Goal: Information Seeking & Learning: Find specific fact

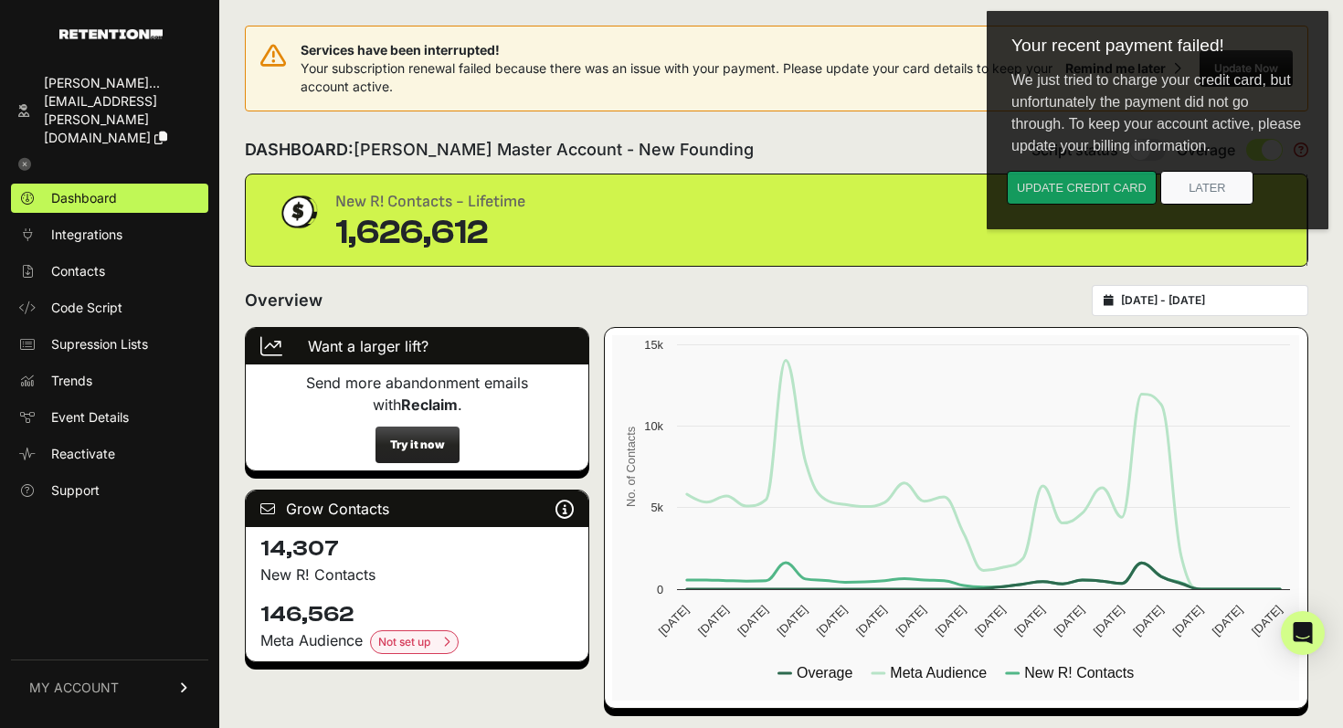
click at [1095, 196] on button "Update credit card" at bounding box center [1082, 188] width 150 height 34
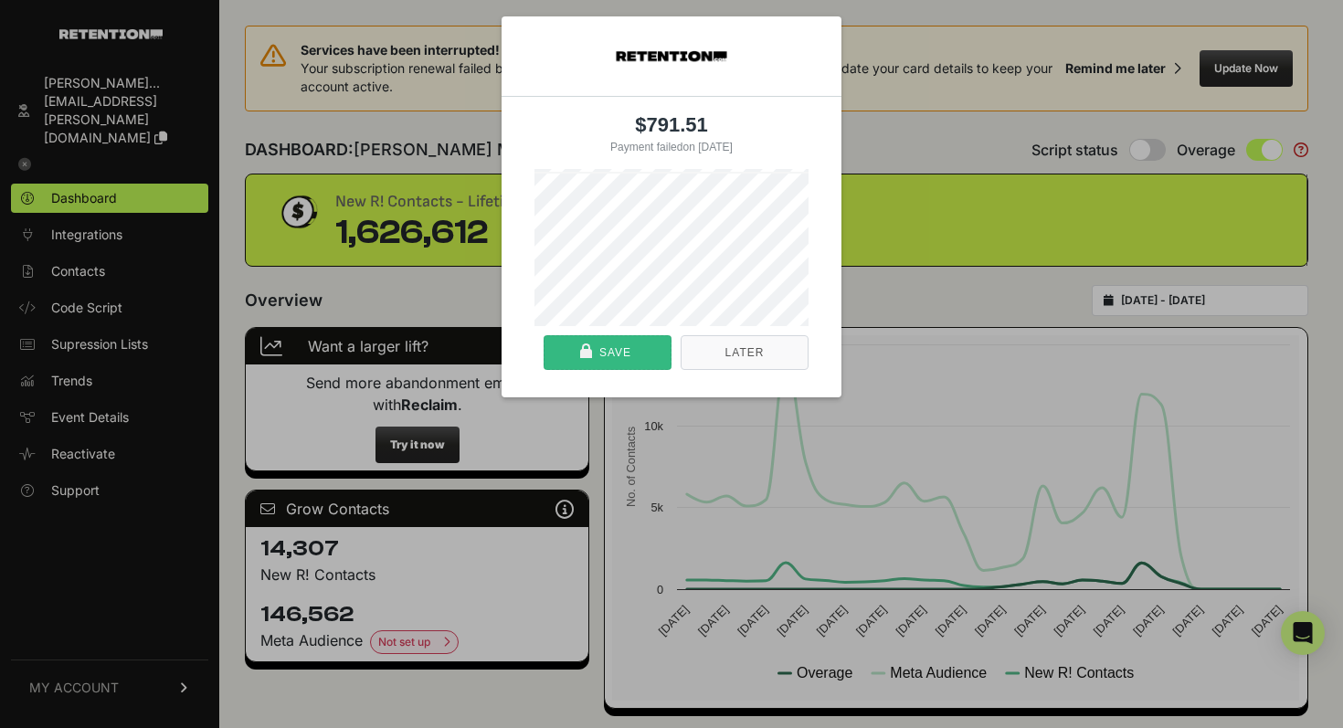
click at [646, 355] on div "Save" at bounding box center [607, 352] width 115 height 33
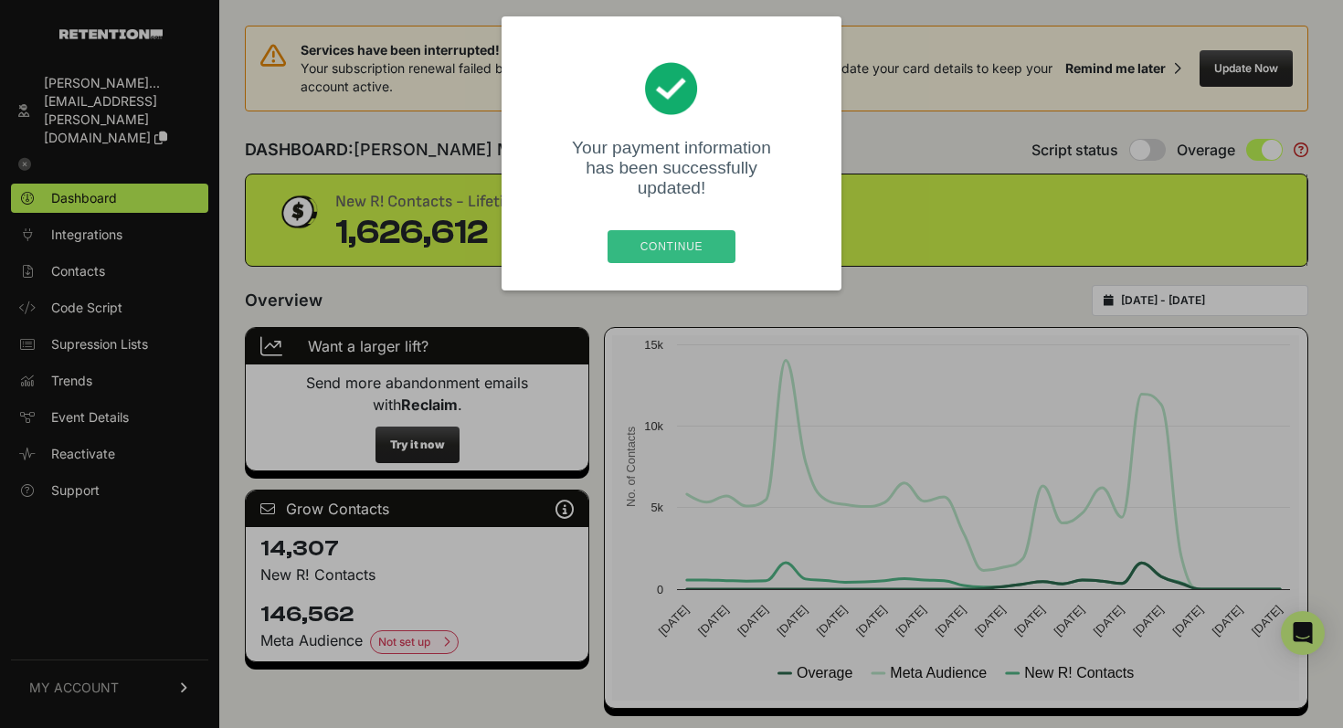
click at [682, 230] on div "Continue" at bounding box center [671, 246] width 117 height 33
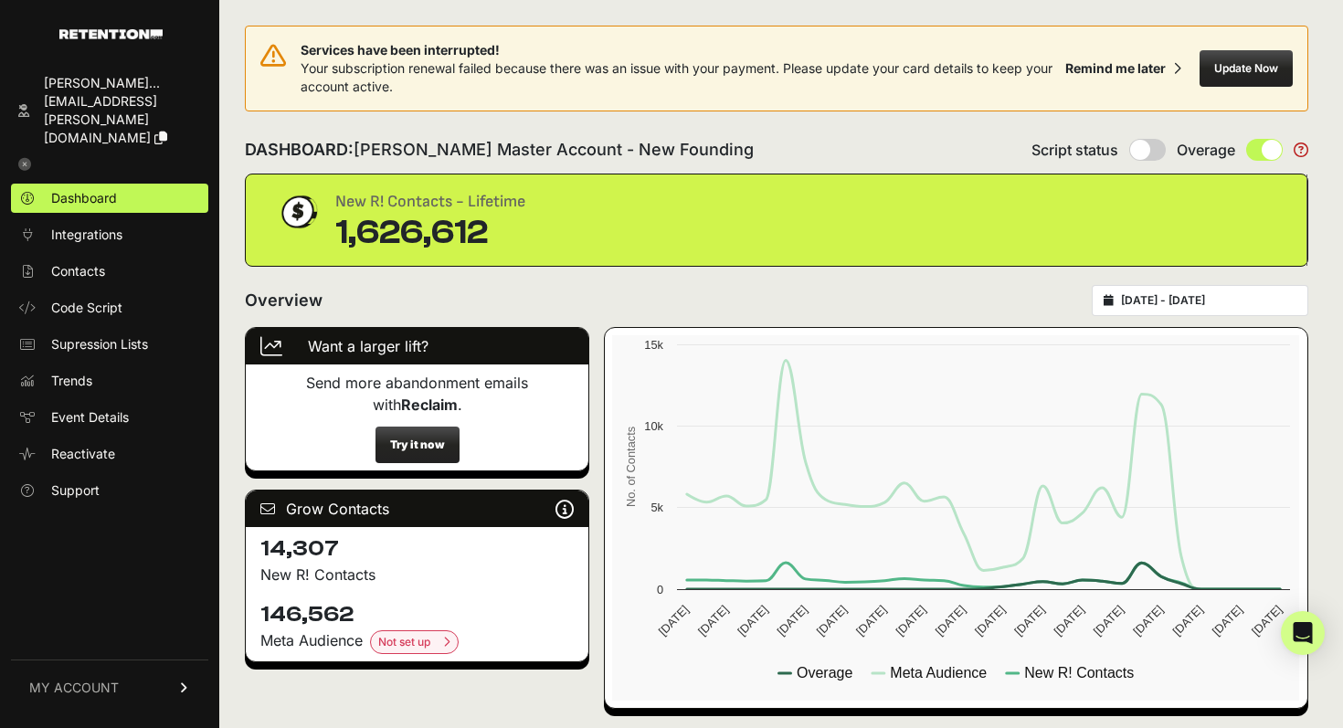
click at [1216, 75] on button "Update Now" at bounding box center [1246, 68] width 93 height 37
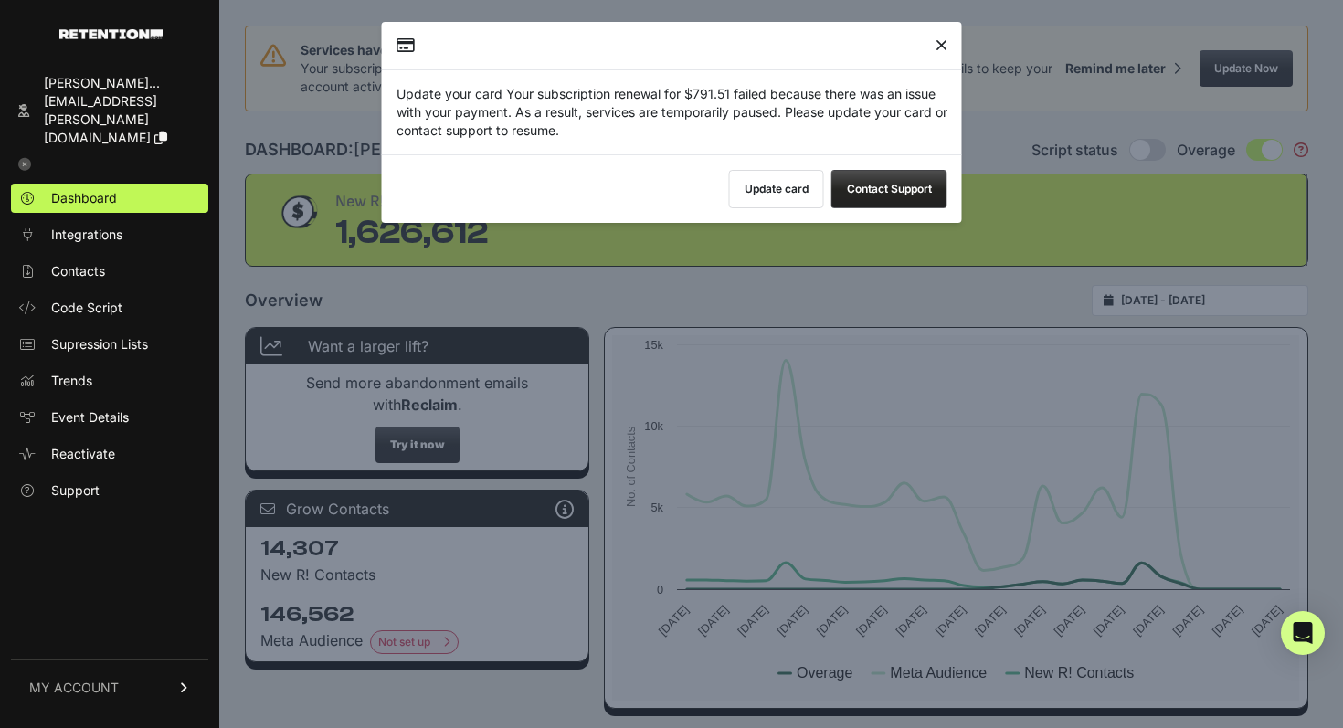
click at [770, 187] on button "Update card" at bounding box center [776, 189] width 95 height 38
click at [952, 45] on div at bounding box center [672, 46] width 580 height 48
click at [948, 46] on div at bounding box center [672, 46] width 580 height 48
click at [939, 46] on icon "Close" at bounding box center [942, 46] width 12 height 1
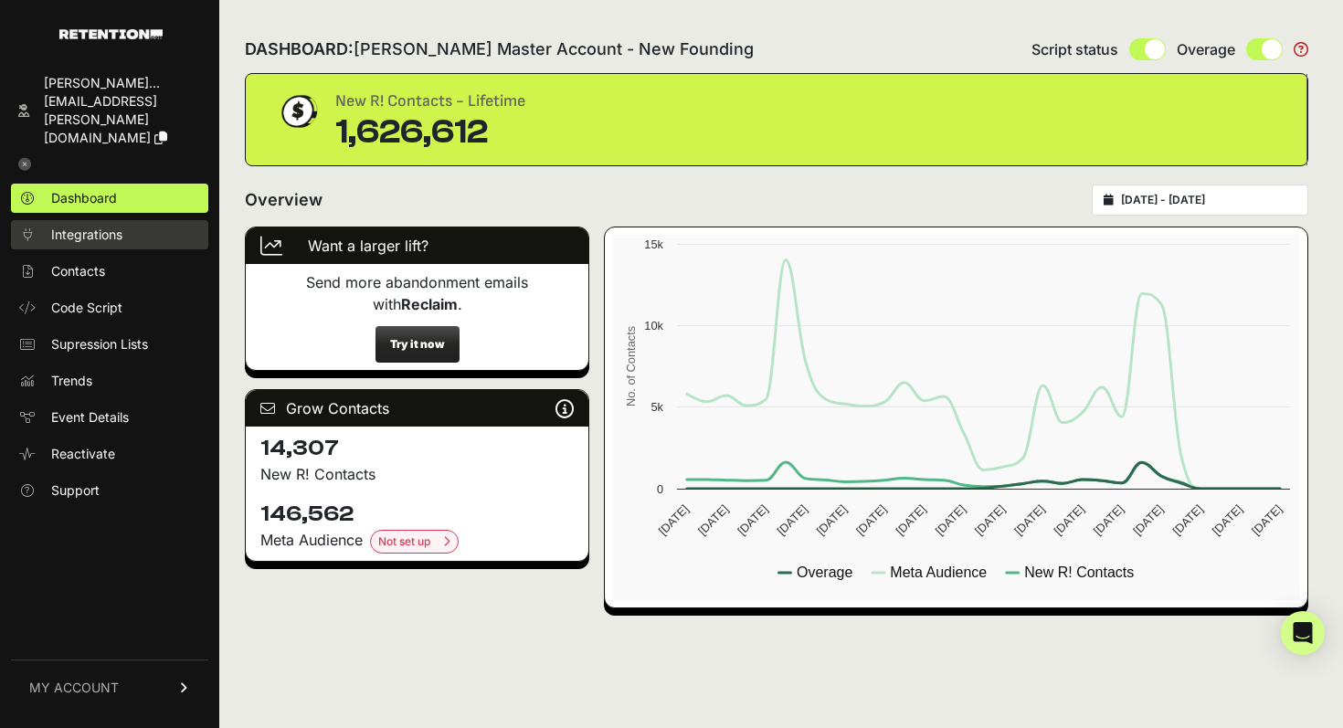
click at [123, 220] on link "Integrations" at bounding box center [109, 234] width 197 height 29
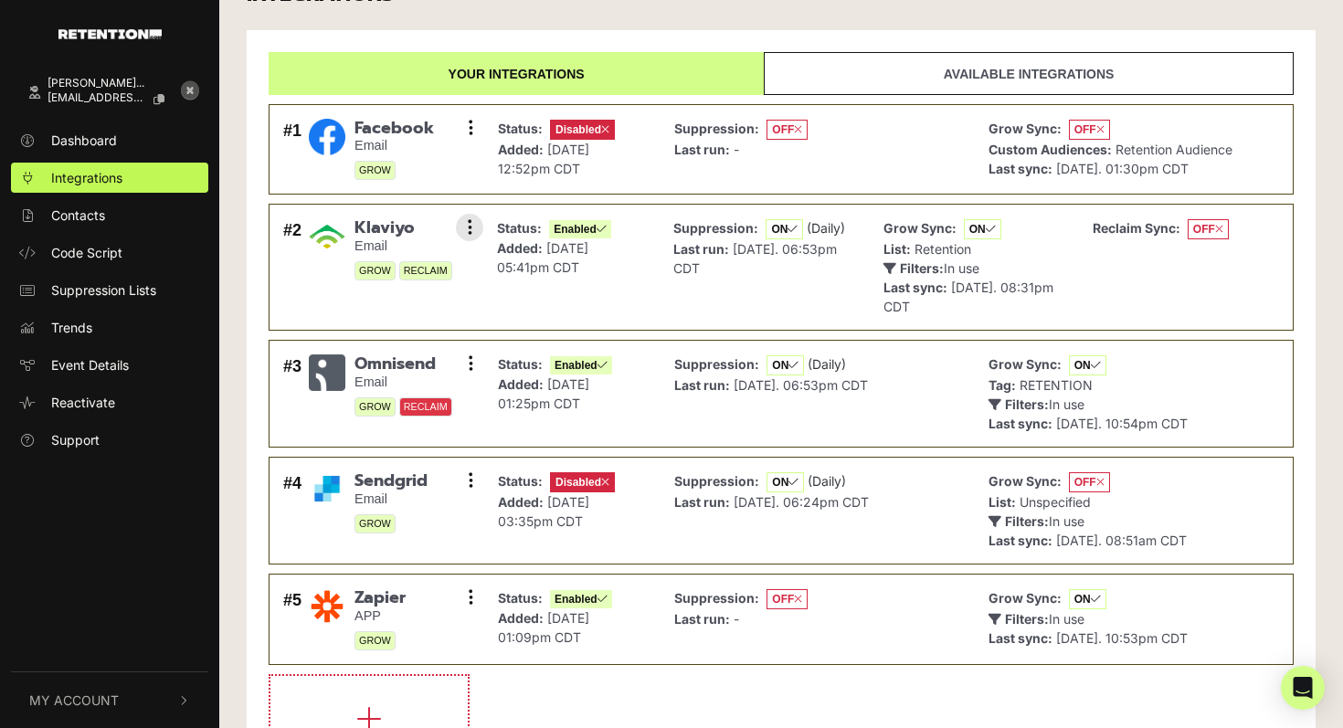
scroll to position [48, 0]
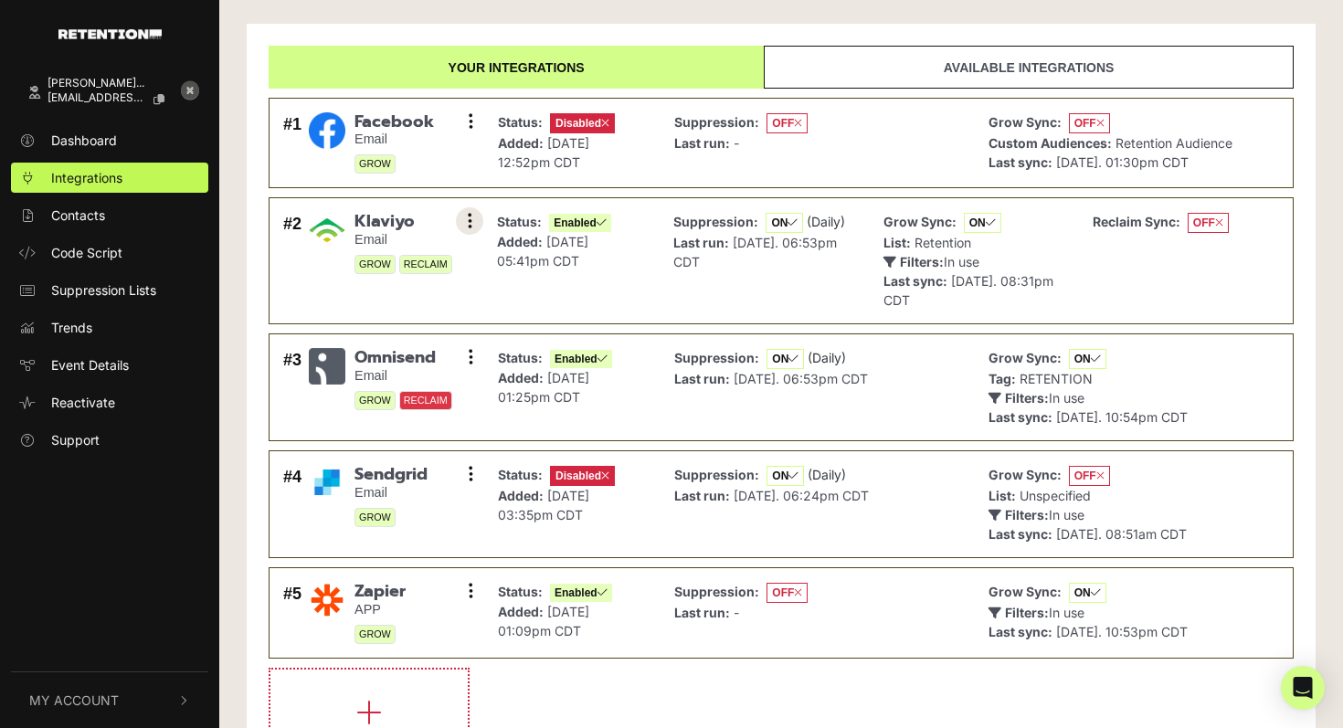
click at [468, 223] on icon at bounding box center [470, 221] width 5 height 18
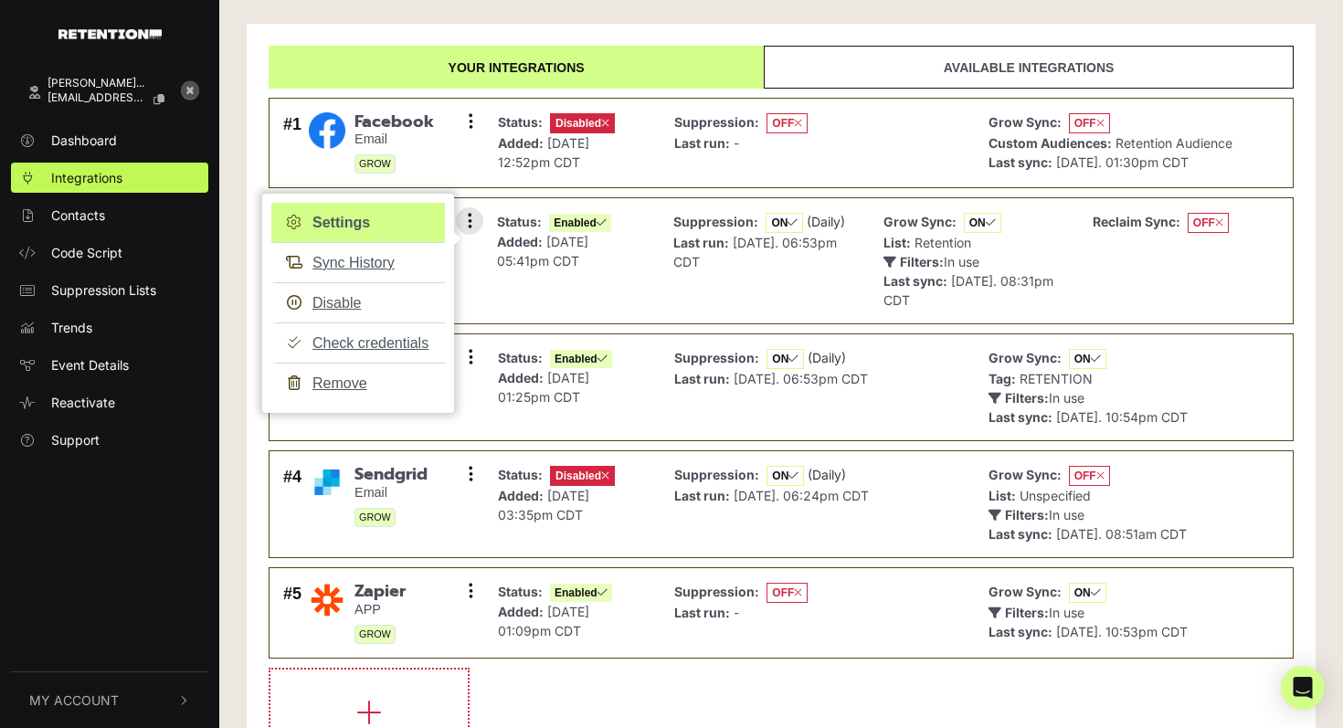
click at [366, 237] on link "Settings" at bounding box center [358, 223] width 174 height 40
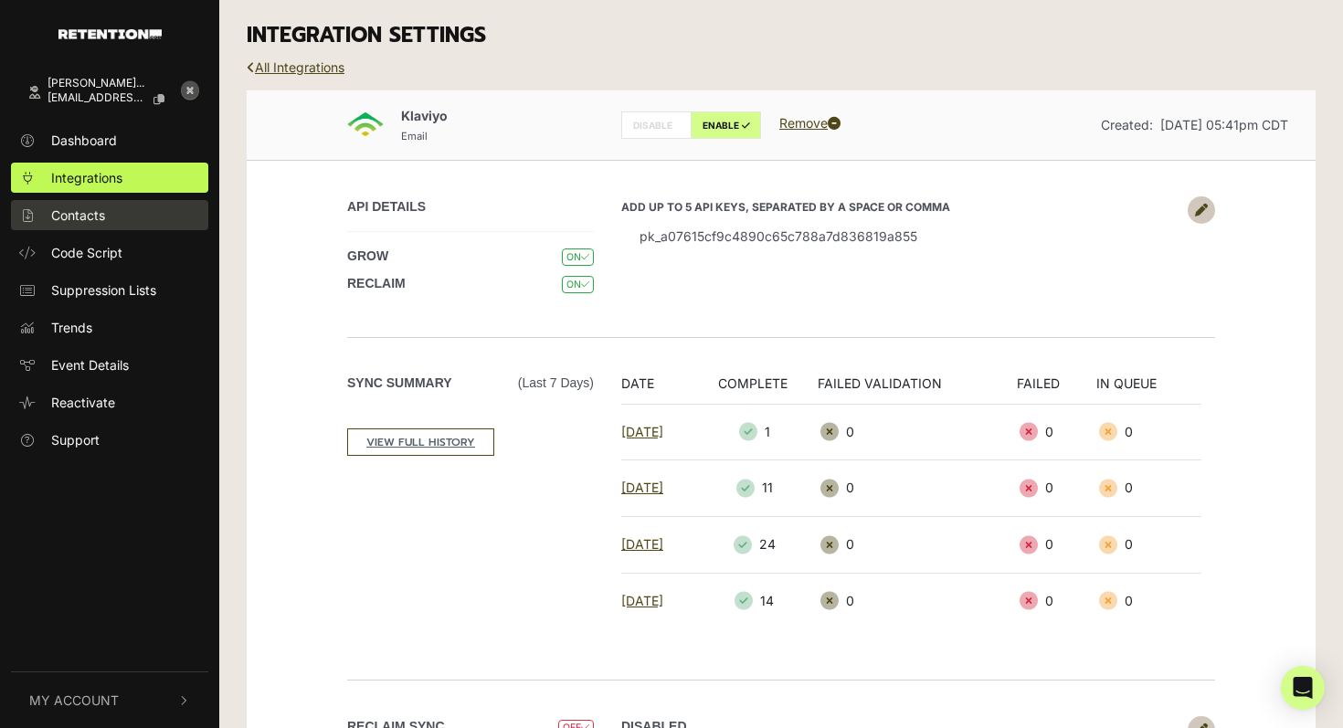
click at [93, 217] on span "Contacts" at bounding box center [78, 215] width 54 height 19
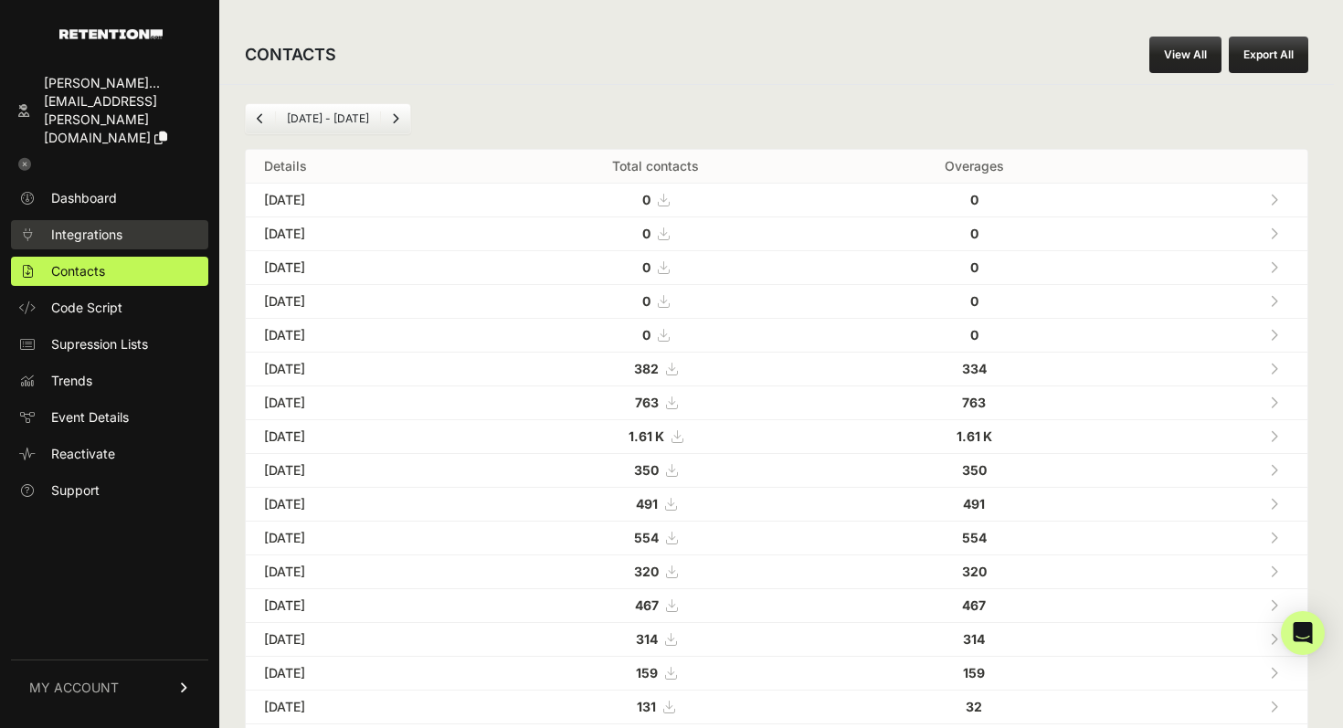
click at [103, 226] on span "Integrations" at bounding box center [86, 235] width 71 height 18
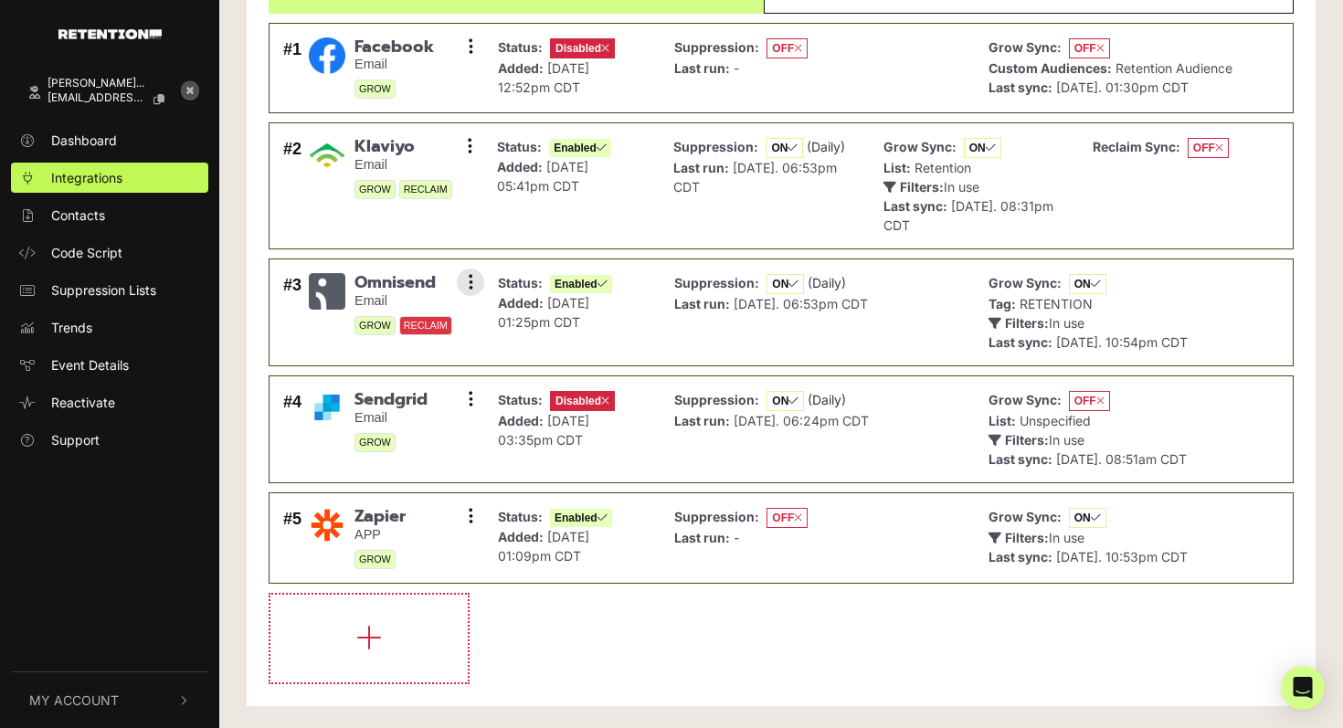
scroll to position [126, 0]
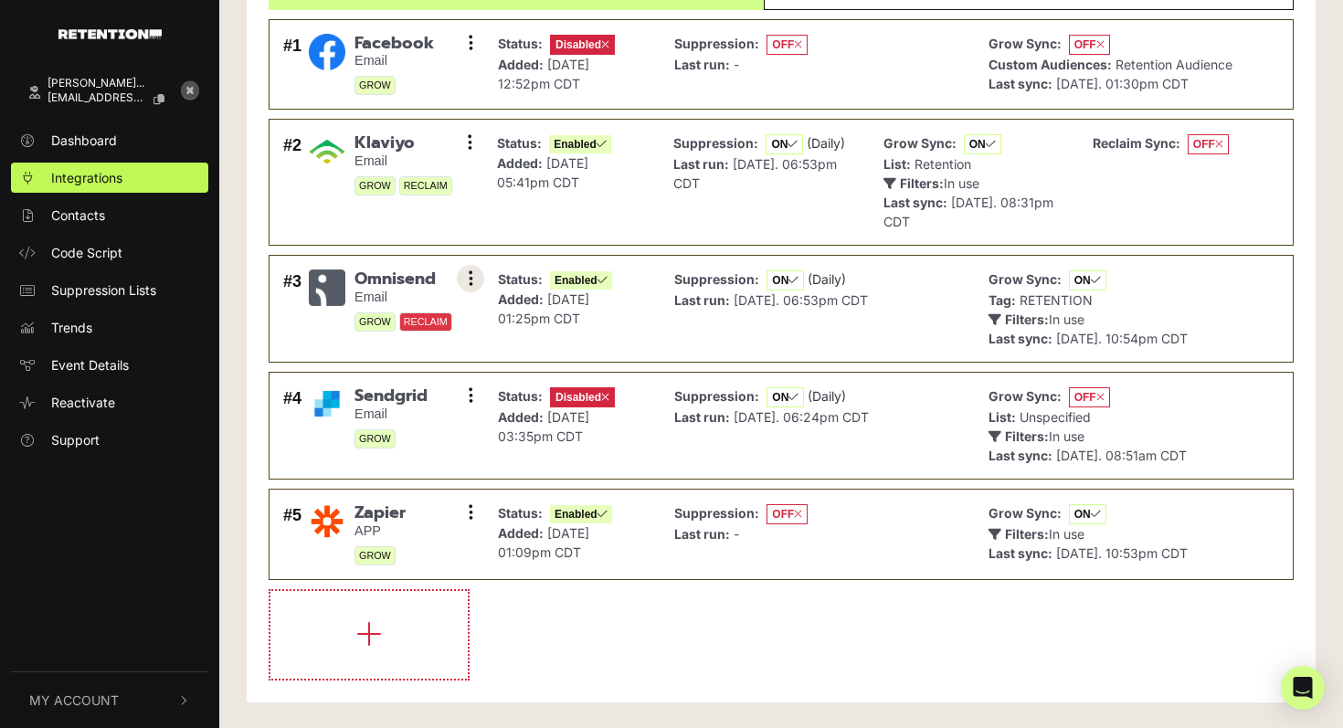
click at [475, 279] on button at bounding box center [470, 278] width 27 height 27
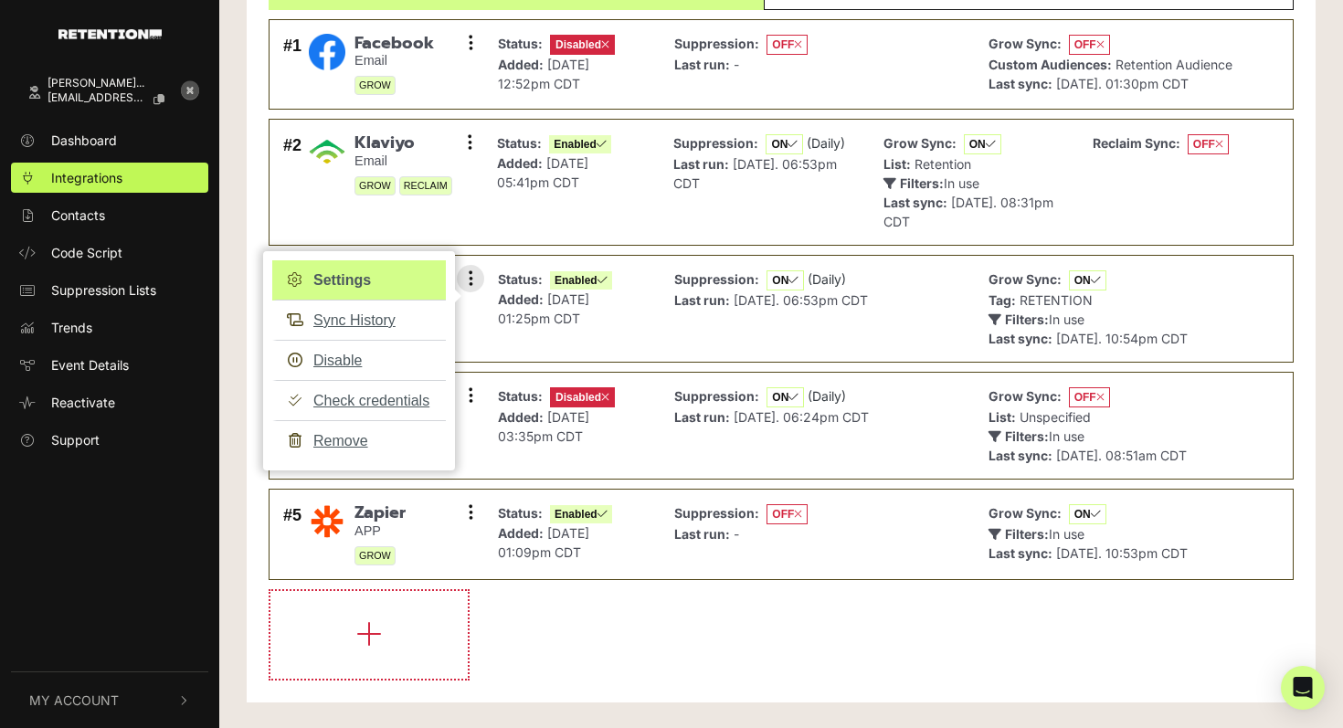
click at [380, 284] on link "Settings" at bounding box center [359, 280] width 174 height 40
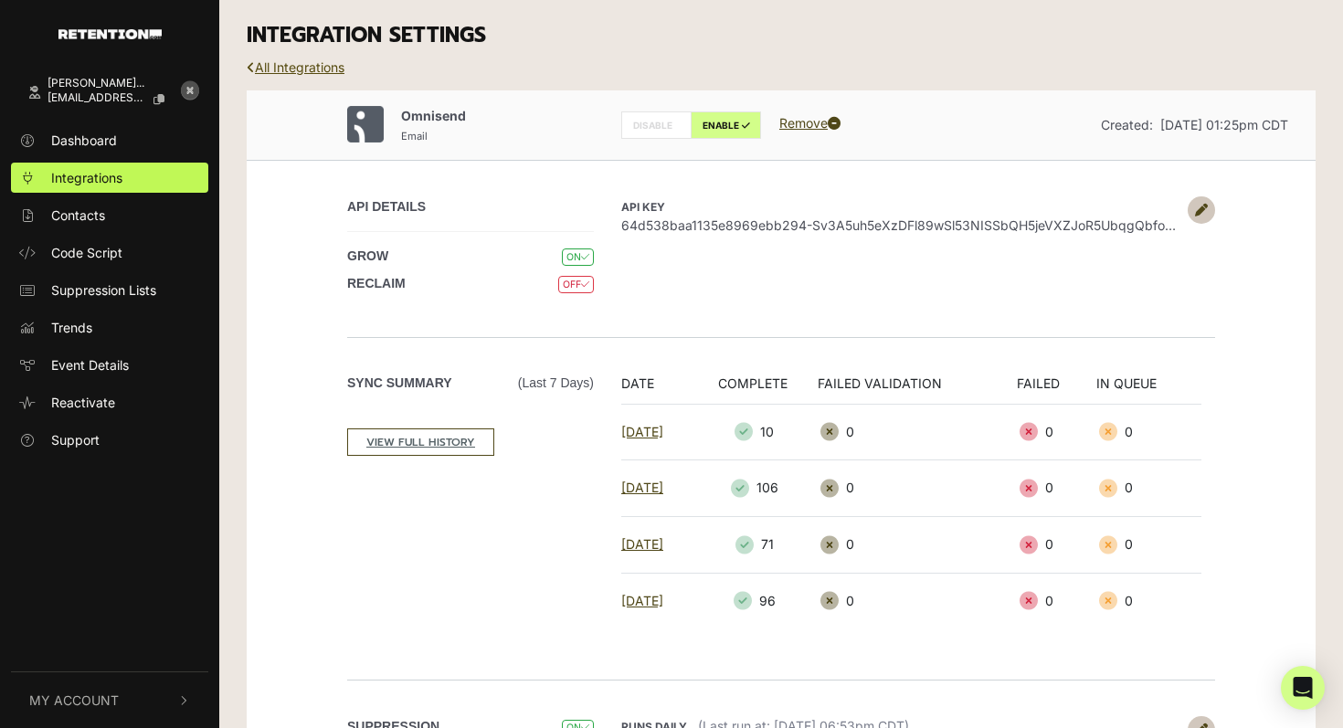
click at [286, 66] on link "All Integrations" at bounding box center [296, 67] width 98 height 16
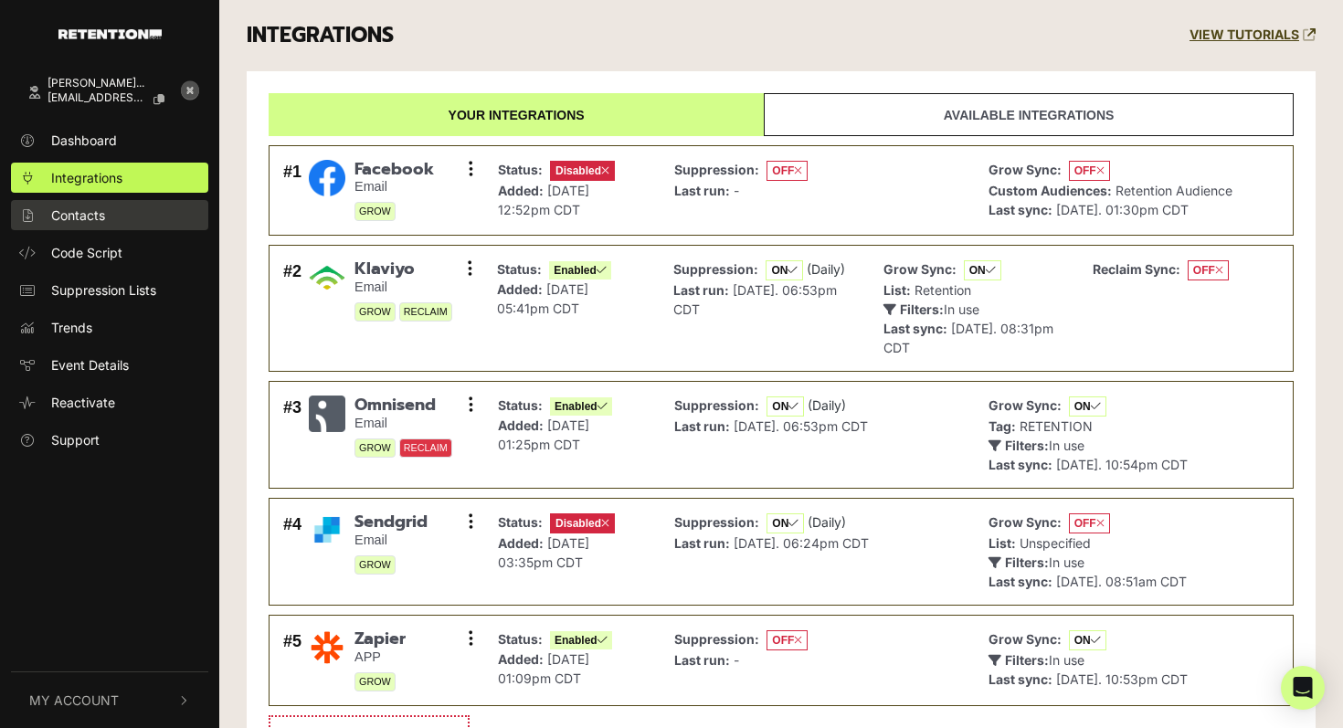
click at [107, 212] on link "Contacts" at bounding box center [109, 215] width 197 height 30
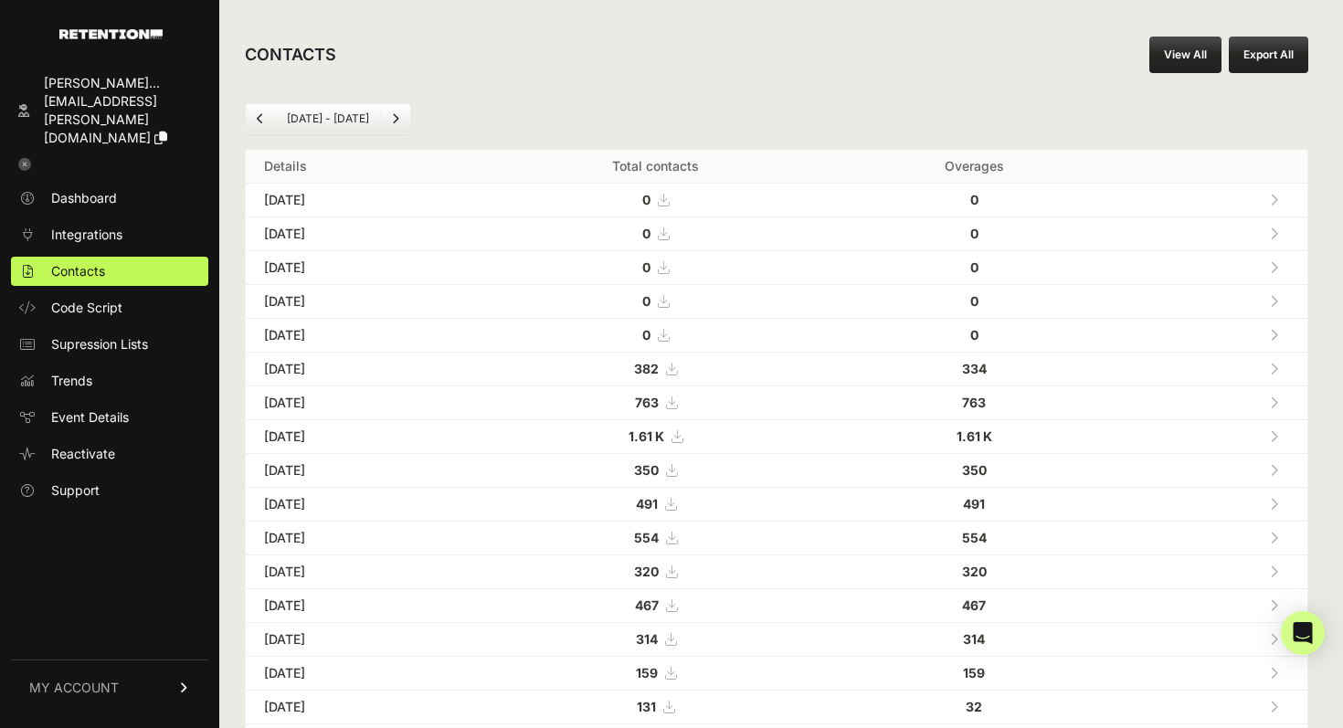
click at [1175, 49] on link "View All" at bounding box center [1185, 55] width 72 height 37
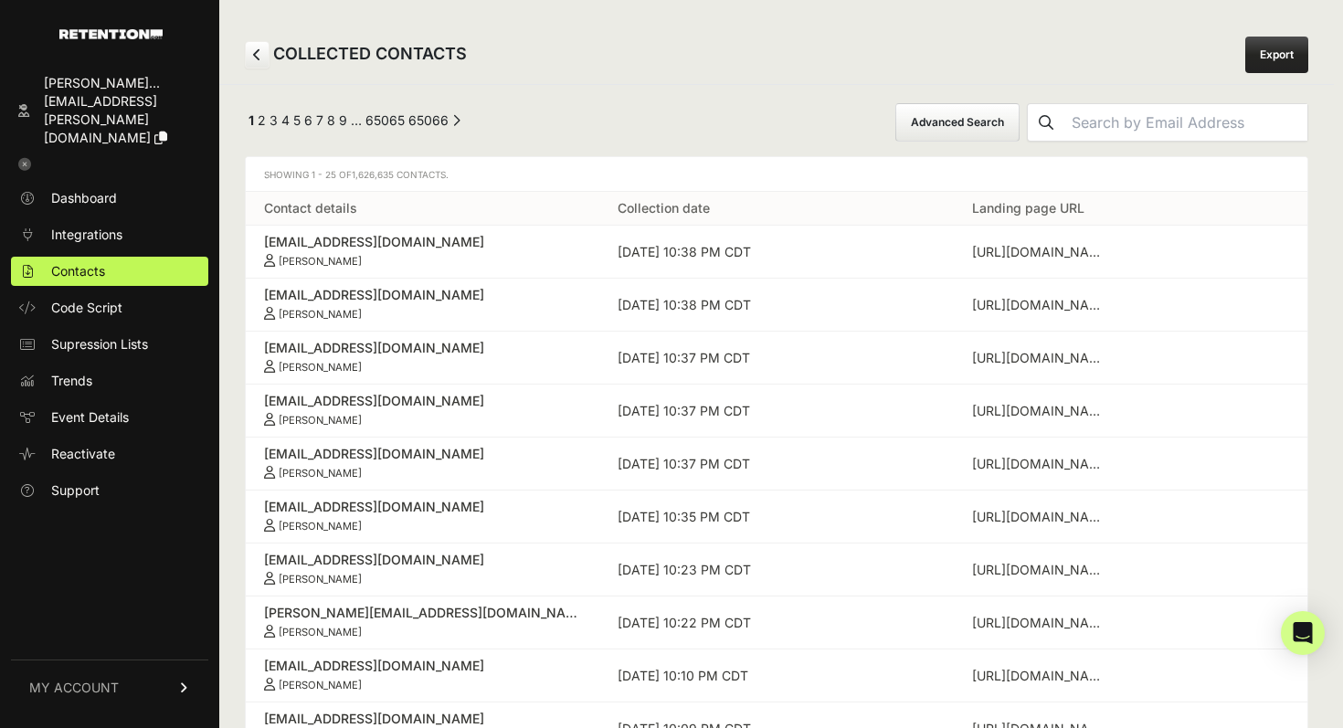
click at [1150, 120] on input "text" at bounding box center [1185, 122] width 243 height 37
click at [1020, 130] on button "Advanced Search" at bounding box center [957, 122] width 124 height 38
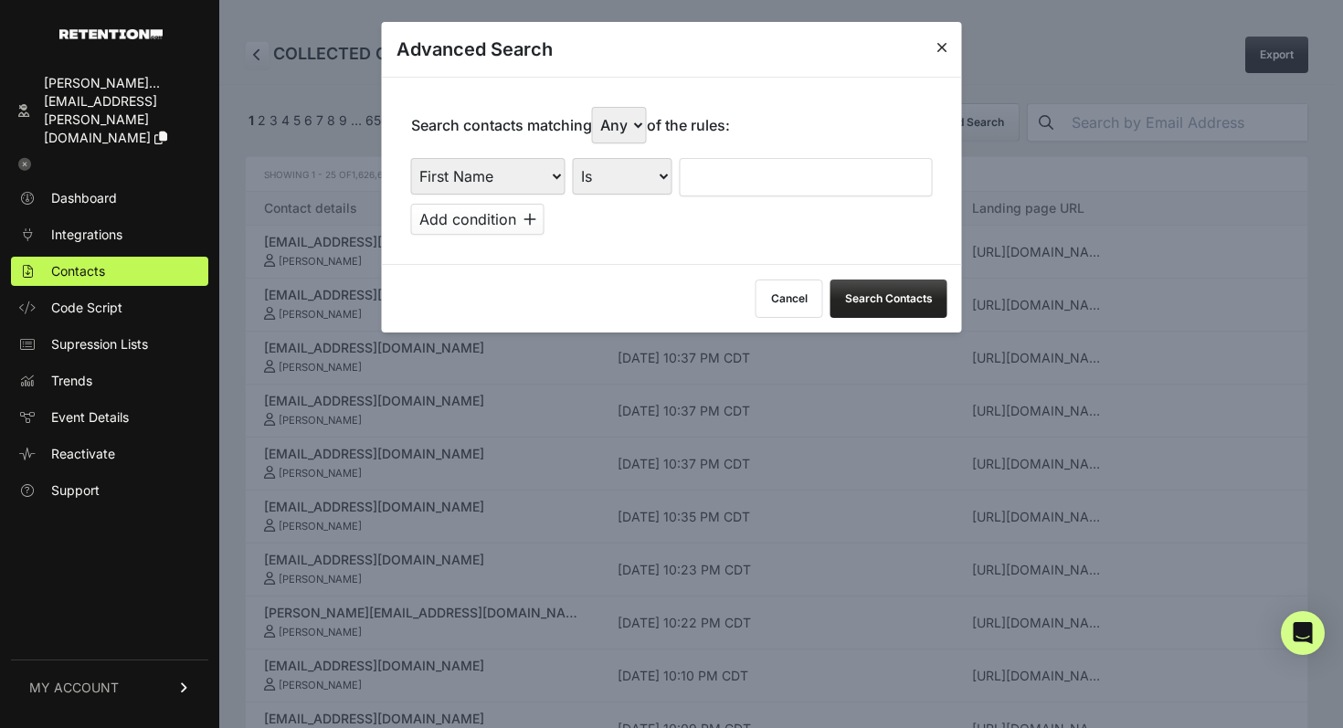
click at [506, 177] on select "First Name Last Name State City Email Email Domain Landing Domain Landing Page …" at bounding box center [488, 176] width 154 height 37
select select "landing_page_domain"
click at [411, 158] on select "First Name Last Name State City Email Email Domain Landing Domain Landing Page …" at bounding box center [488, 176] width 154 height 37
click at [637, 188] on select "Is Is not Contains Starts with" at bounding box center [623, 176] width 100 height 37
select select "contains"
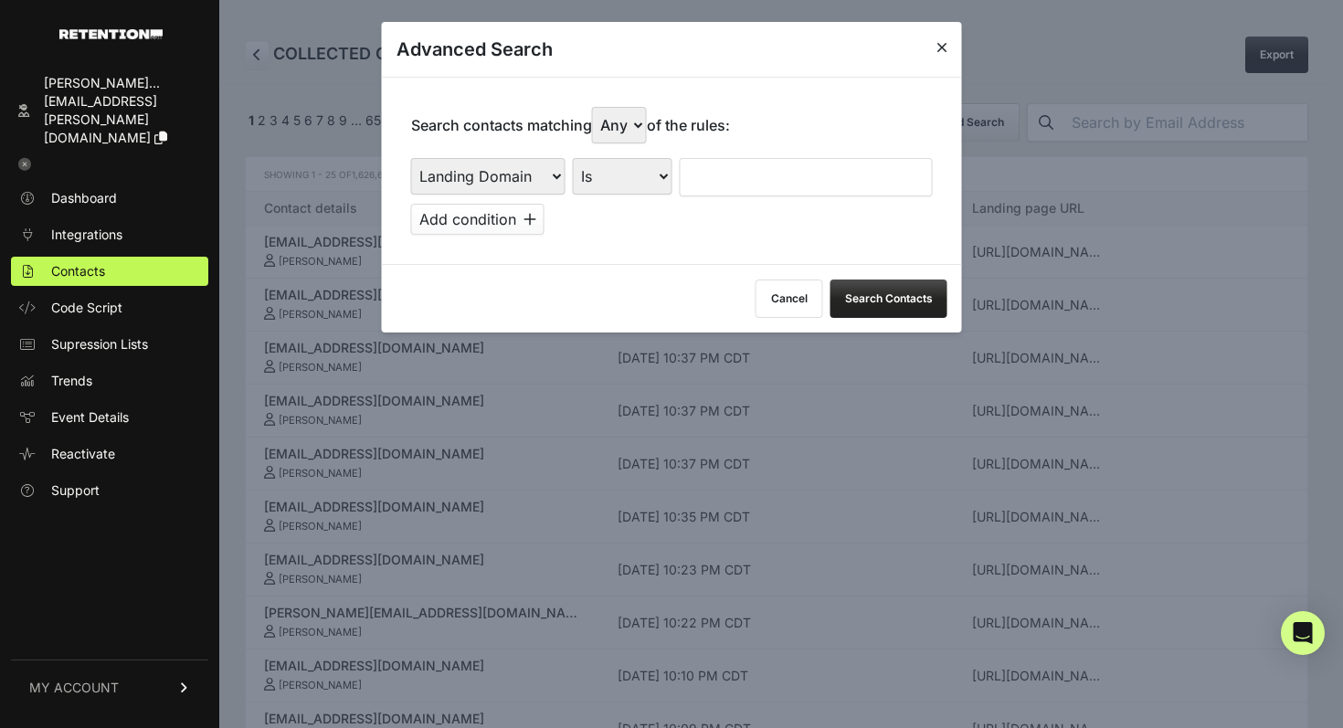
click at [573, 158] on select "Is Is not Contains Starts with" at bounding box center [623, 176] width 100 height 37
click at [728, 177] on input "text" at bounding box center [806, 177] width 253 height 38
type input "rift"
click at [871, 301] on button "Search Contacts" at bounding box center [888, 299] width 117 height 38
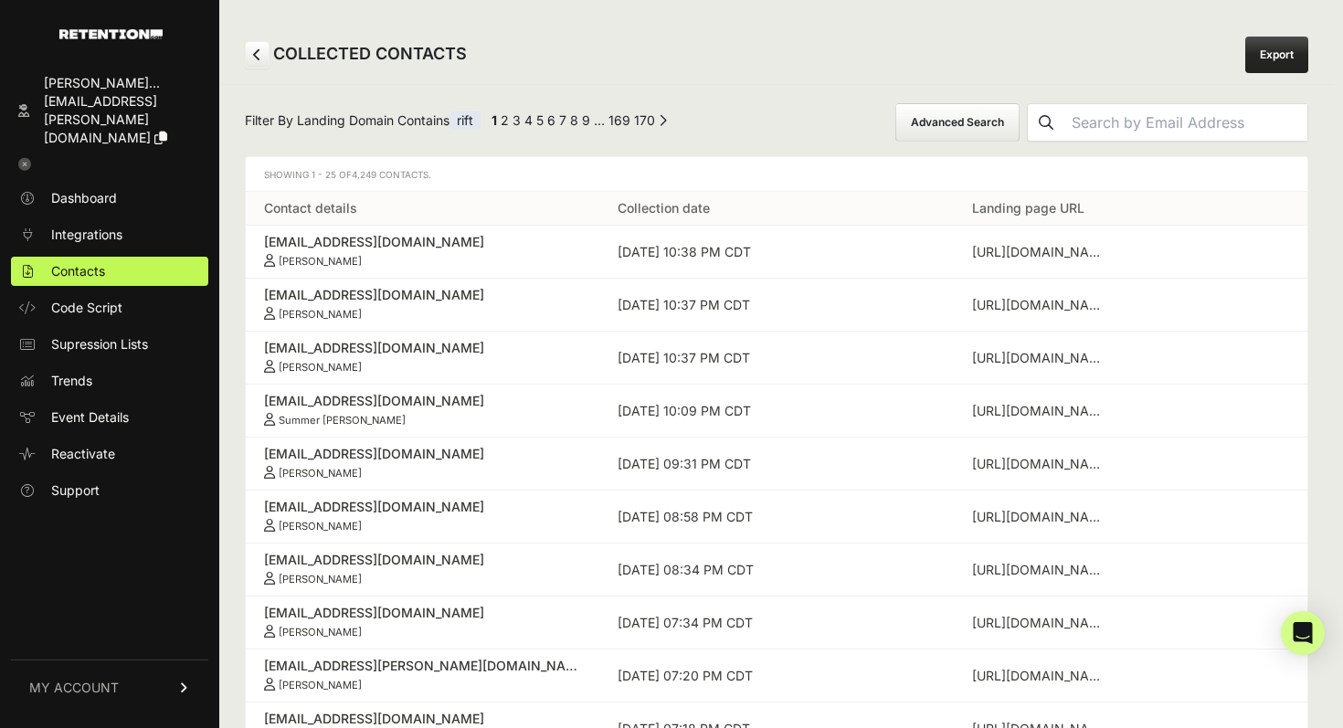
click at [1020, 122] on button "Advanced Search" at bounding box center [957, 122] width 124 height 38
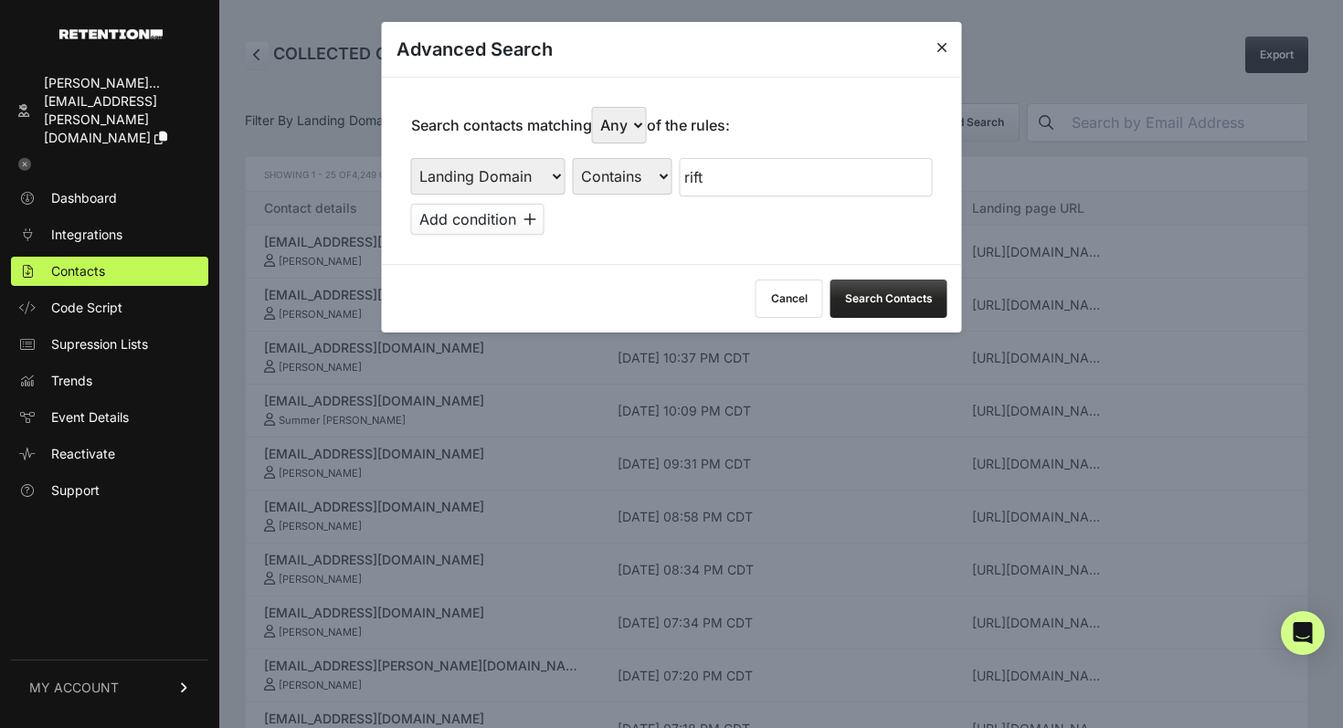
click at [525, 228] on button "Add condition" at bounding box center [477, 219] width 133 height 31
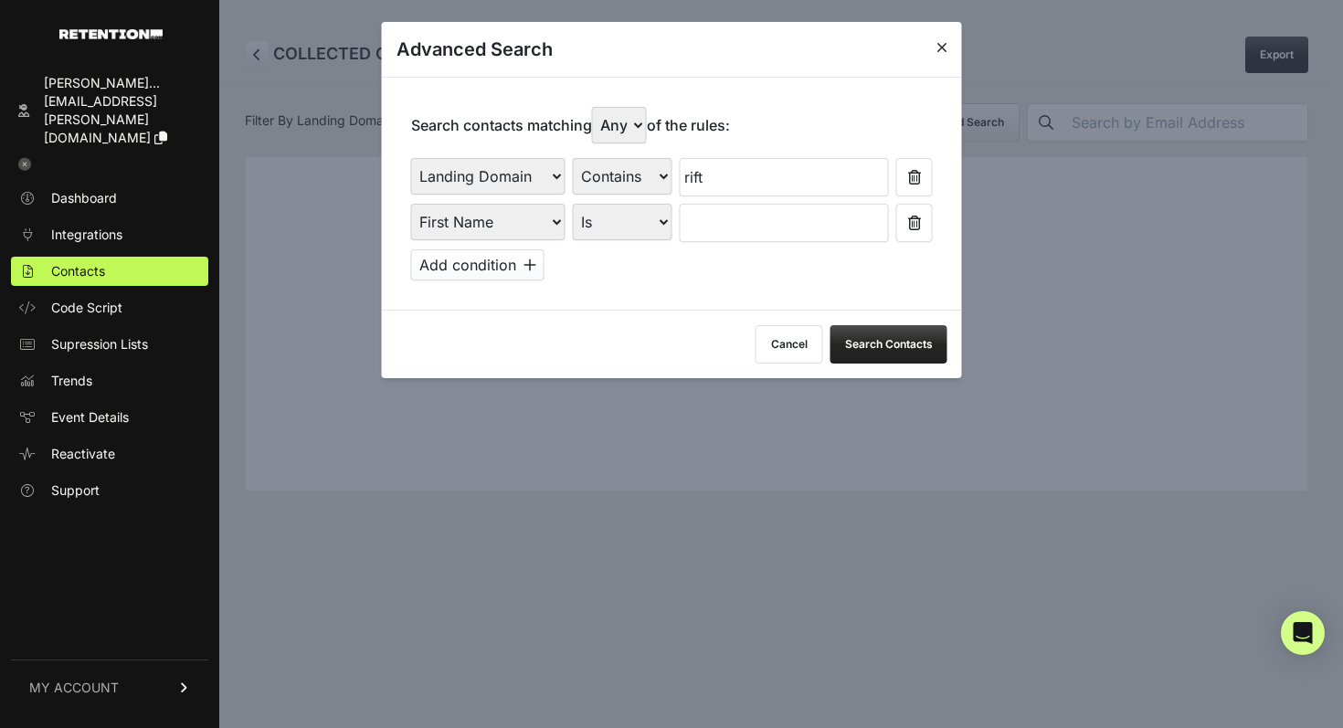
click at [519, 218] on select "First Name Last Name State City Email Email Domain Landing Domain Landing Page …" at bounding box center [488, 222] width 154 height 37
click at [411, 204] on select "First Name Last Name State City Email Email Domain Landing Domain Landing Page …" at bounding box center [488, 222] width 154 height 37
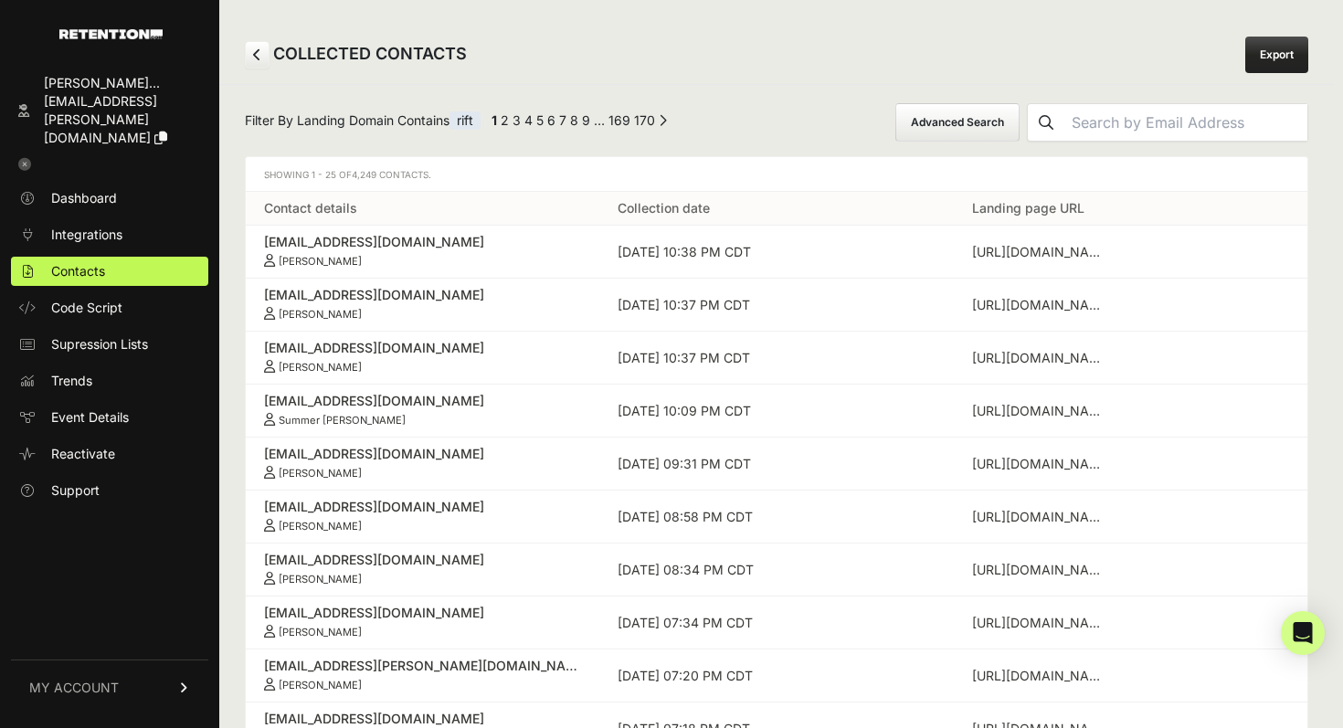
click at [1020, 119] on button "Advanced Search" at bounding box center [957, 122] width 124 height 38
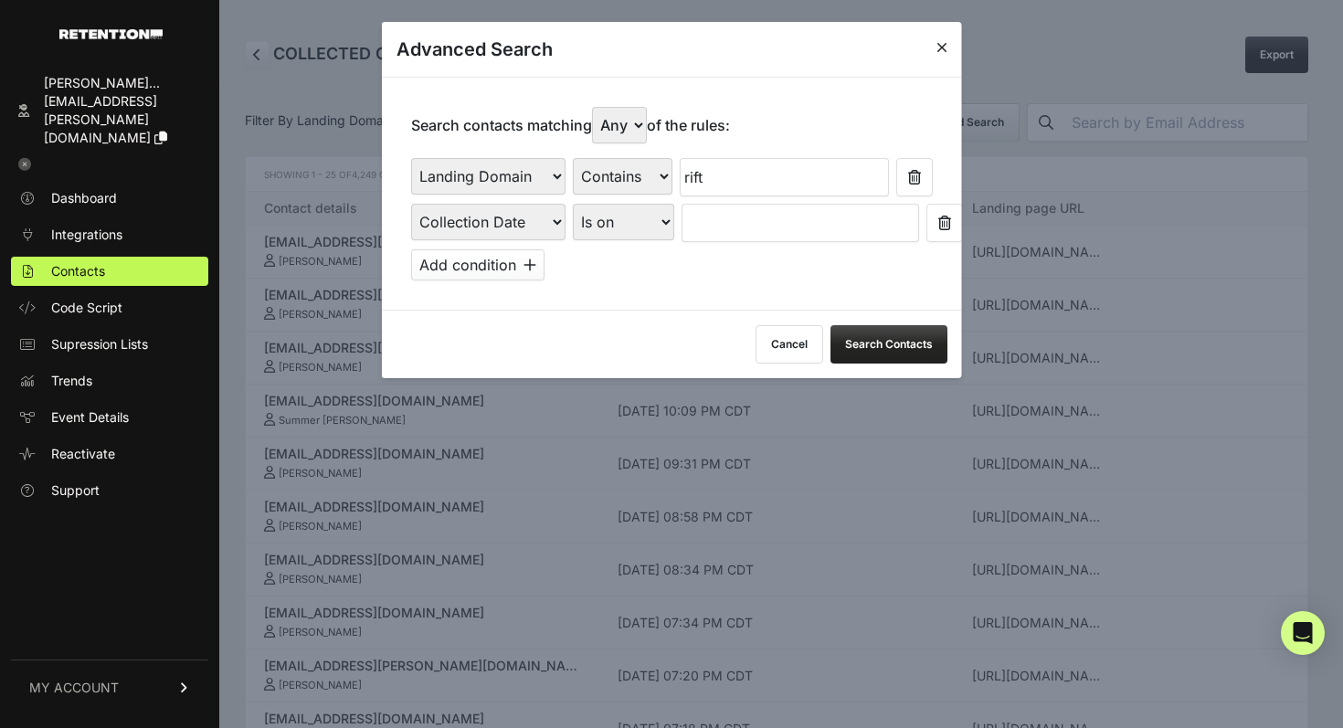
click at [640, 227] on select "Is on Is between" at bounding box center [623, 222] width 101 height 37
select select "is_between"
click at [573, 204] on select "Is on Is between" at bounding box center [623, 222] width 101 height 37
click at [705, 217] on input "text" at bounding box center [730, 223] width 97 height 38
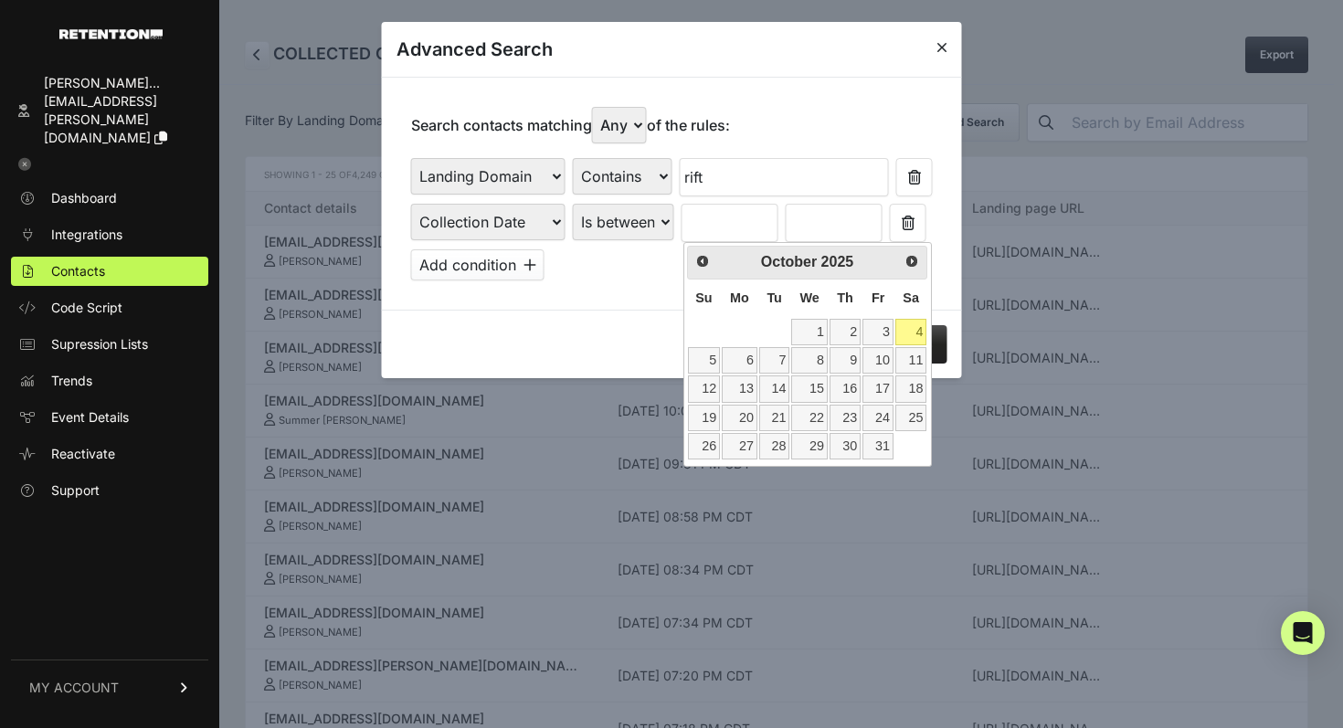
click at [910, 328] on link "4" at bounding box center [910, 332] width 31 height 26
type input "[DATE]"
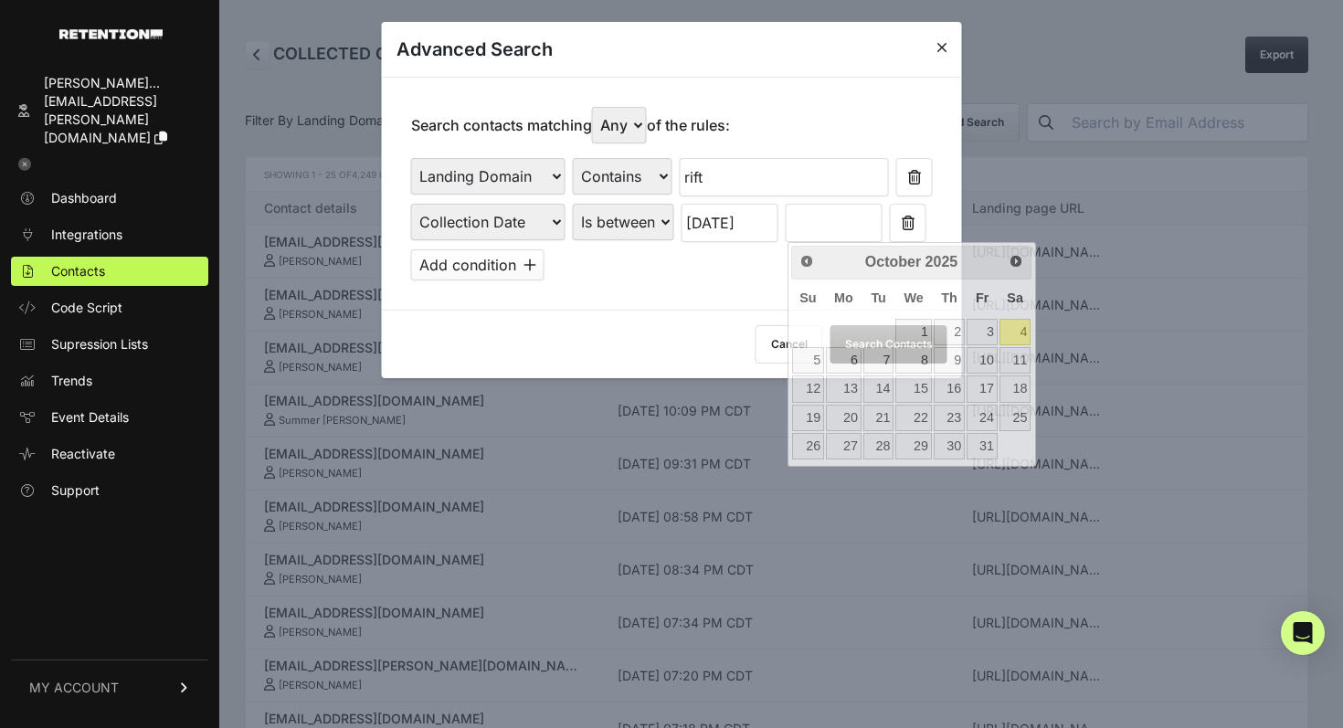
click at [860, 234] on input "text" at bounding box center [834, 223] width 97 height 38
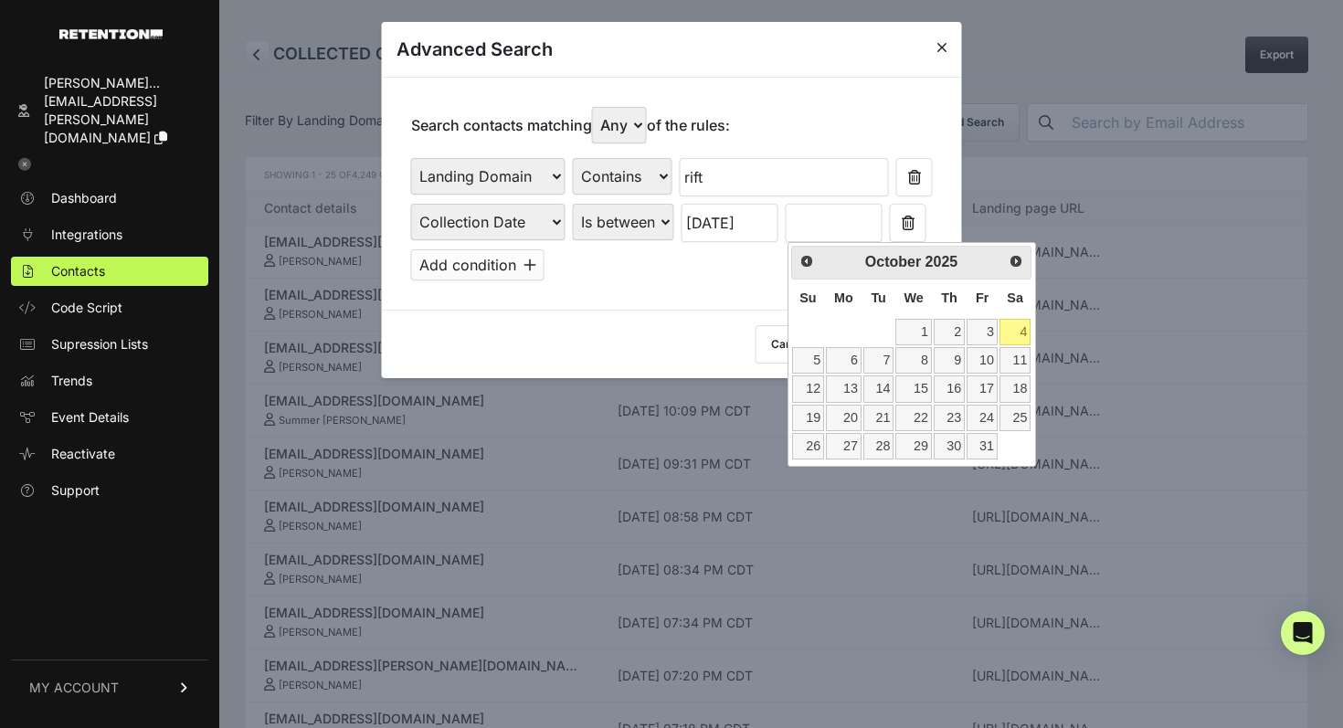
click at [990, 268] on div "[DATE]" at bounding box center [911, 262] width 172 height 26
click at [811, 254] on span "Prev" at bounding box center [805, 260] width 15 height 15
click at [818, 449] on link "28" at bounding box center [808, 446] width 32 height 26
type input "[DATE]"
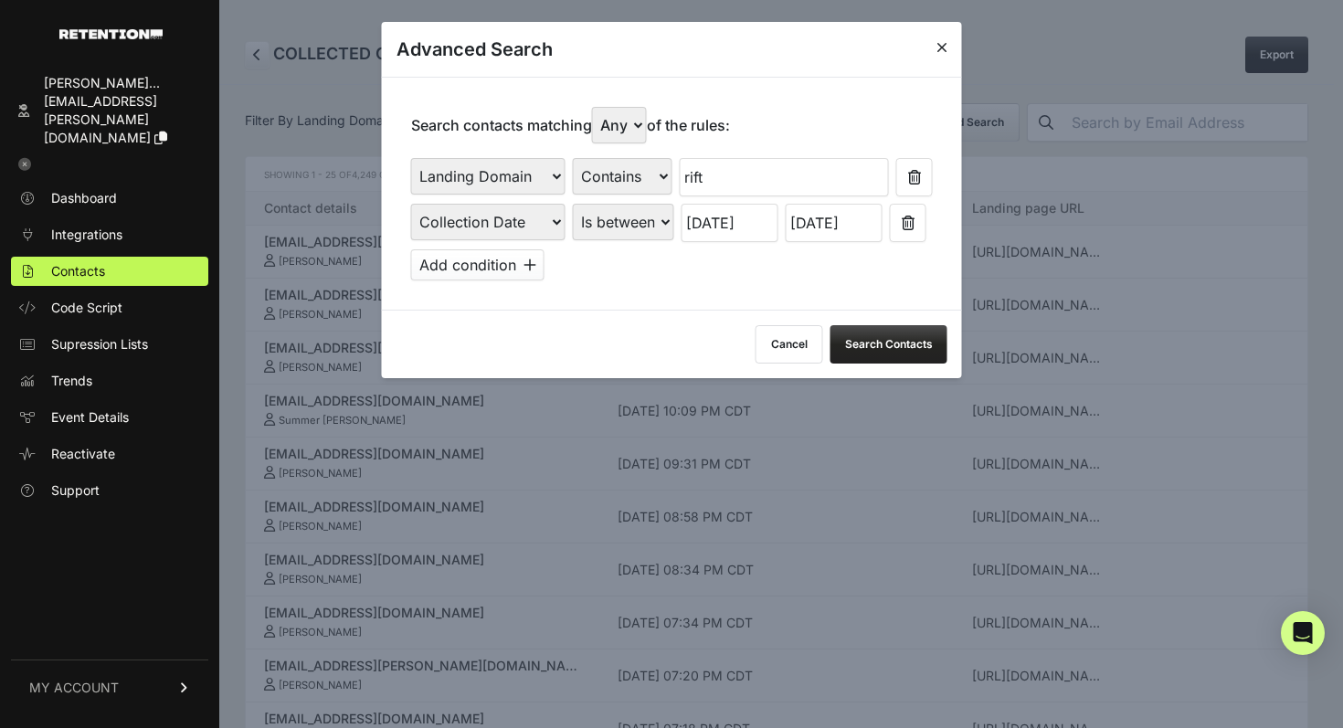
click at [725, 261] on div "First Name Last Name State City Email Email Domain Landing Domain Landing Page …" at bounding box center [672, 219] width 522 height 122
click at [862, 337] on button "Search Contacts" at bounding box center [888, 344] width 117 height 38
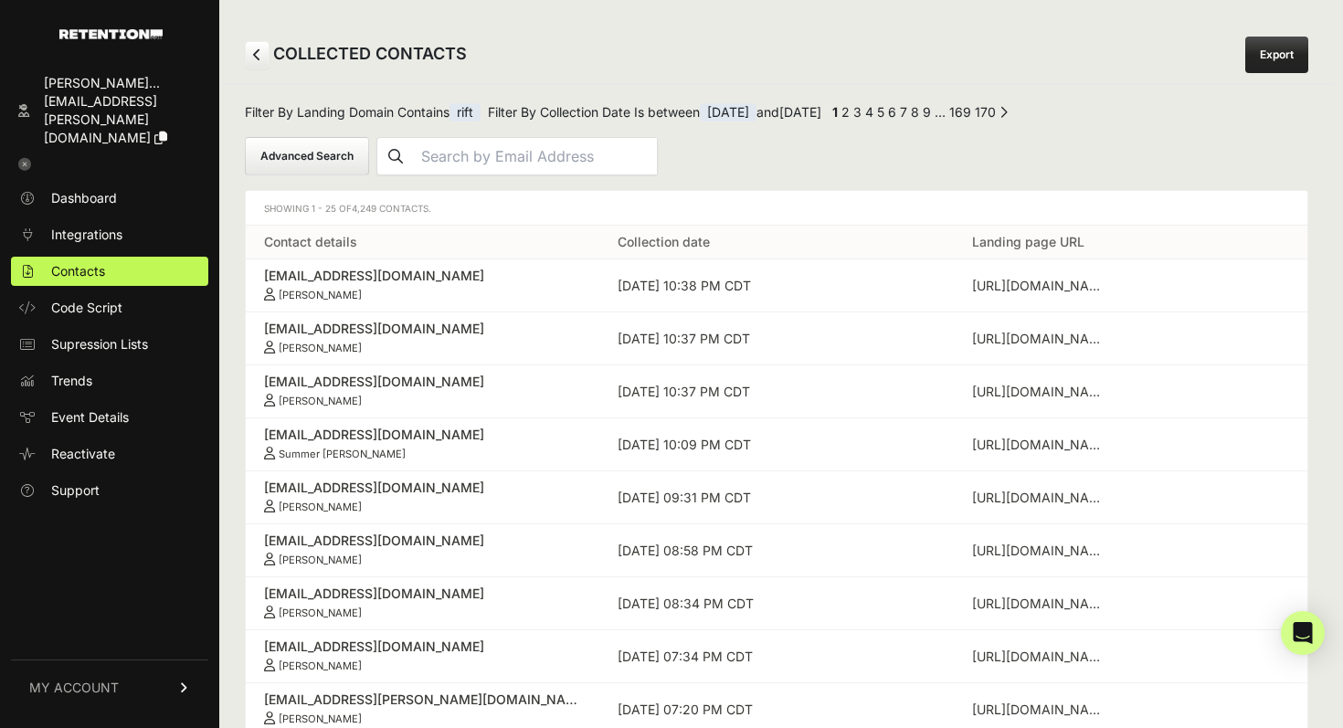
click at [286, 149] on button "Advanced Search" at bounding box center [307, 156] width 124 height 38
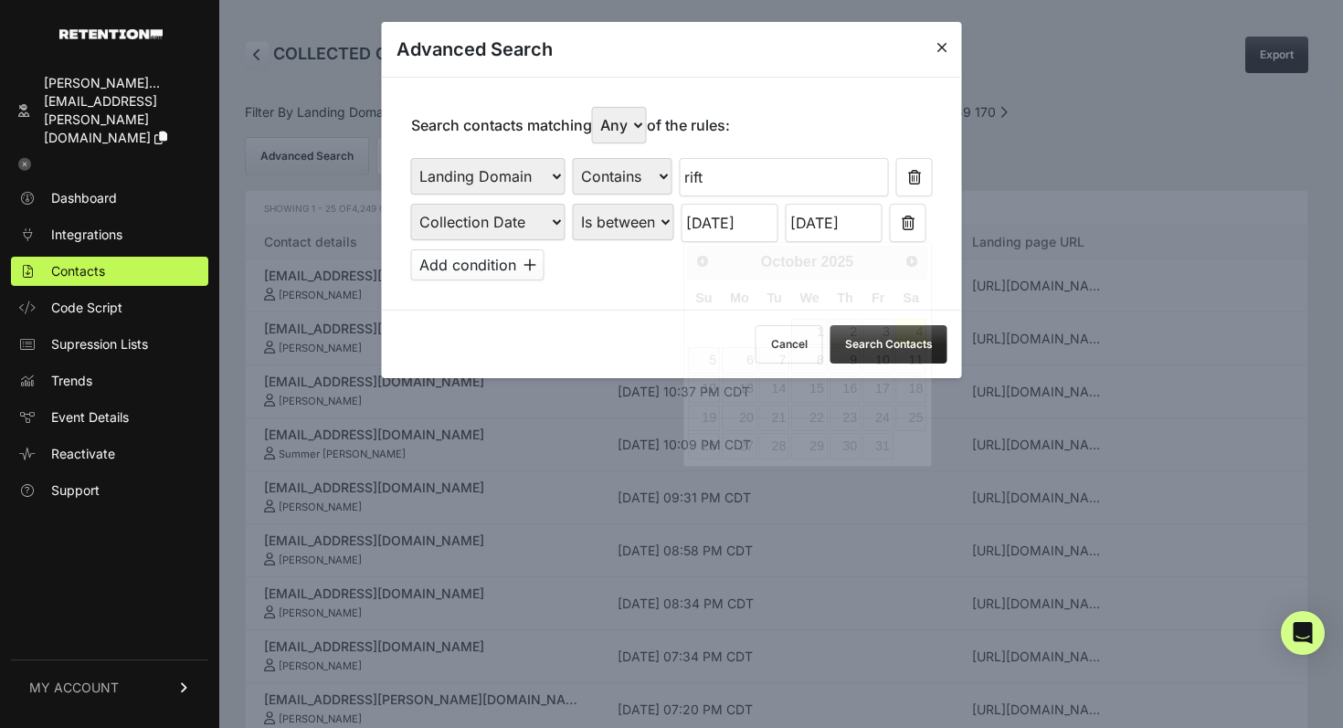
click at [717, 225] on input "[DATE]" at bounding box center [730, 223] width 97 height 38
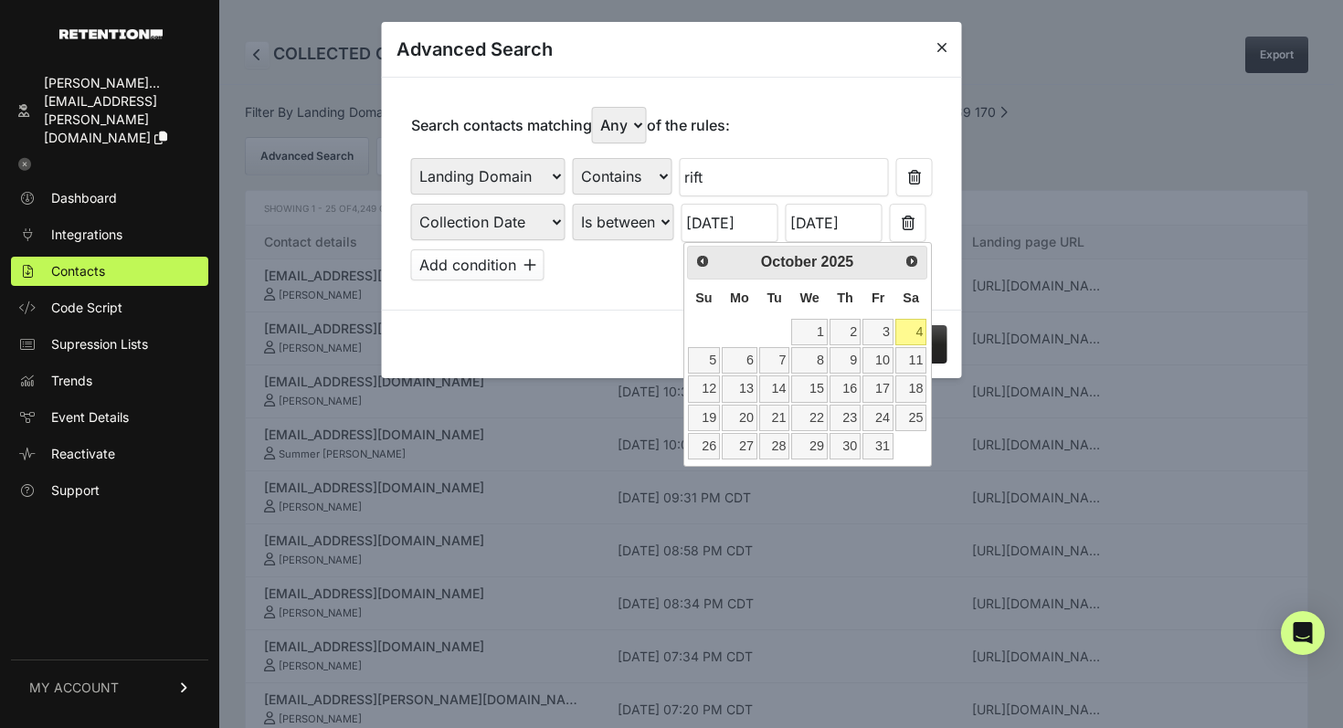
click at [834, 219] on input "[DATE]" at bounding box center [834, 223] width 97 height 38
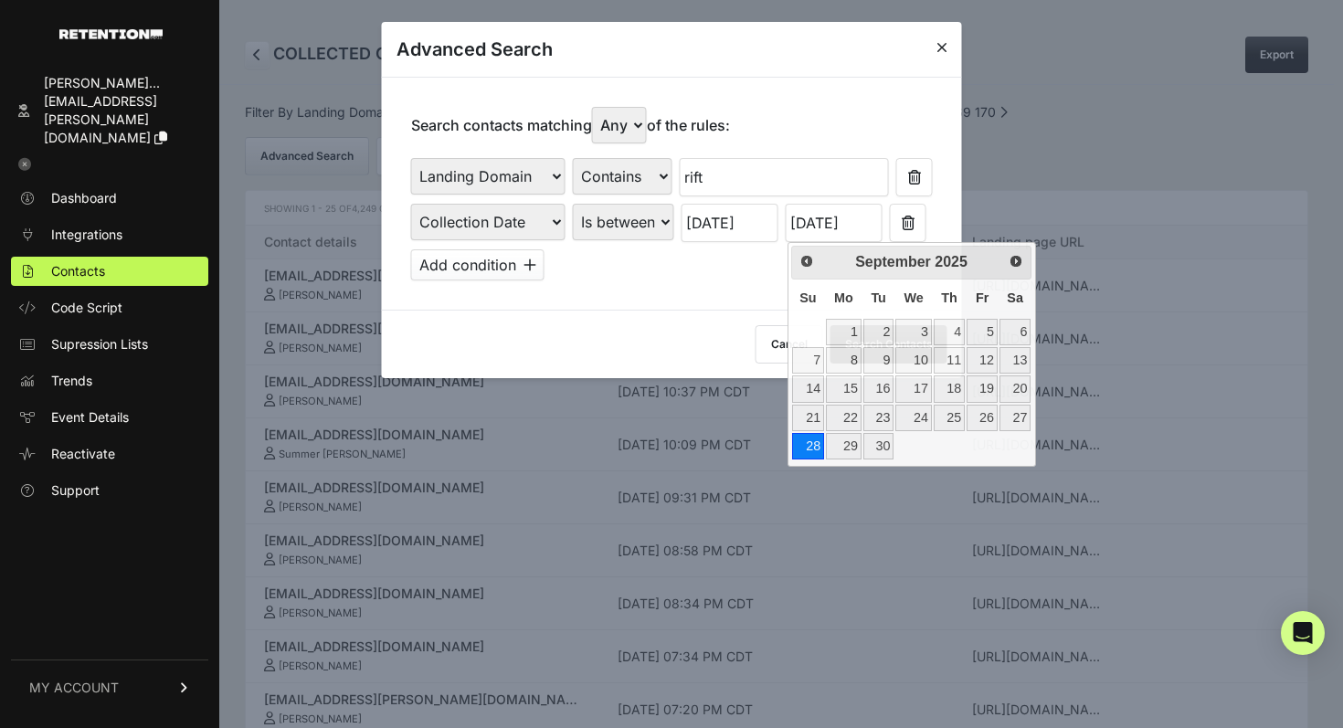
click at [722, 273] on div "First Name Last Name State City Email Email Domain Landing Domain Landing Page …" at bounding box center [672, 219] width 522 height 122
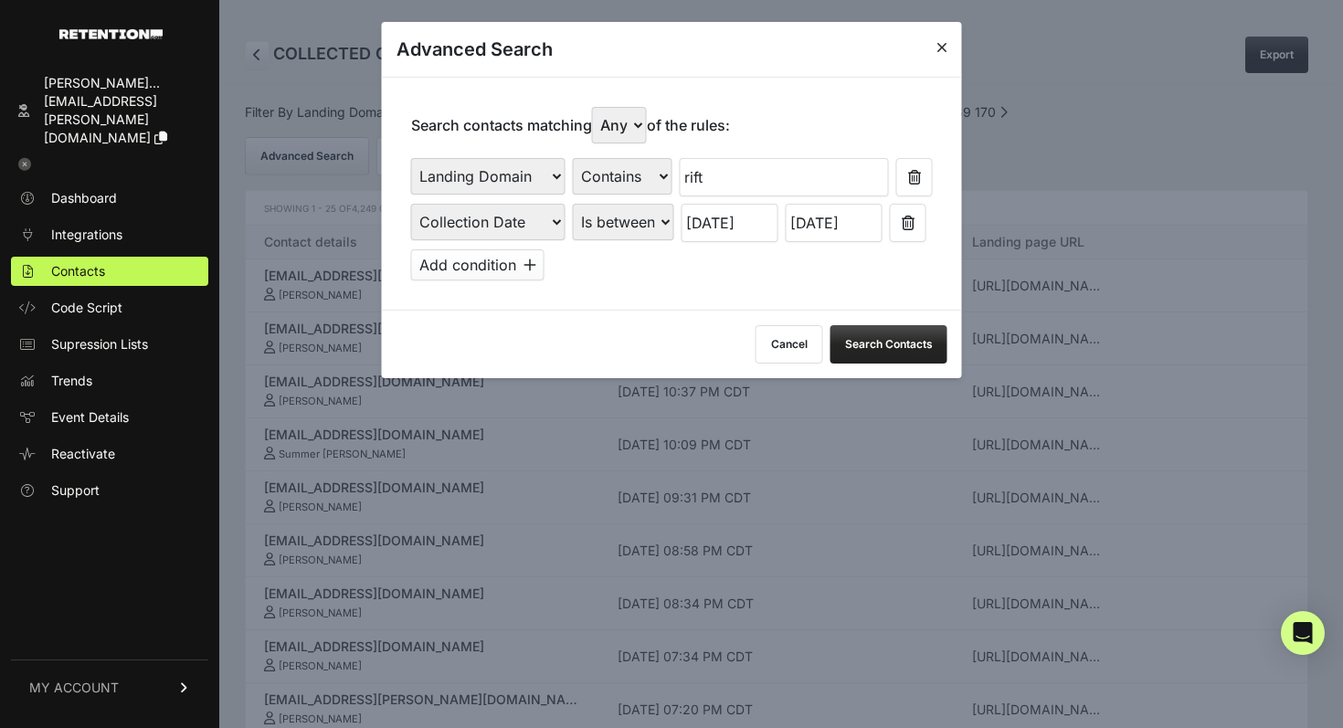
click at [939, 50] on icon at bounding box center [941, 47] width 11 height 15
